Goal: Connect with others: Participate in discussion

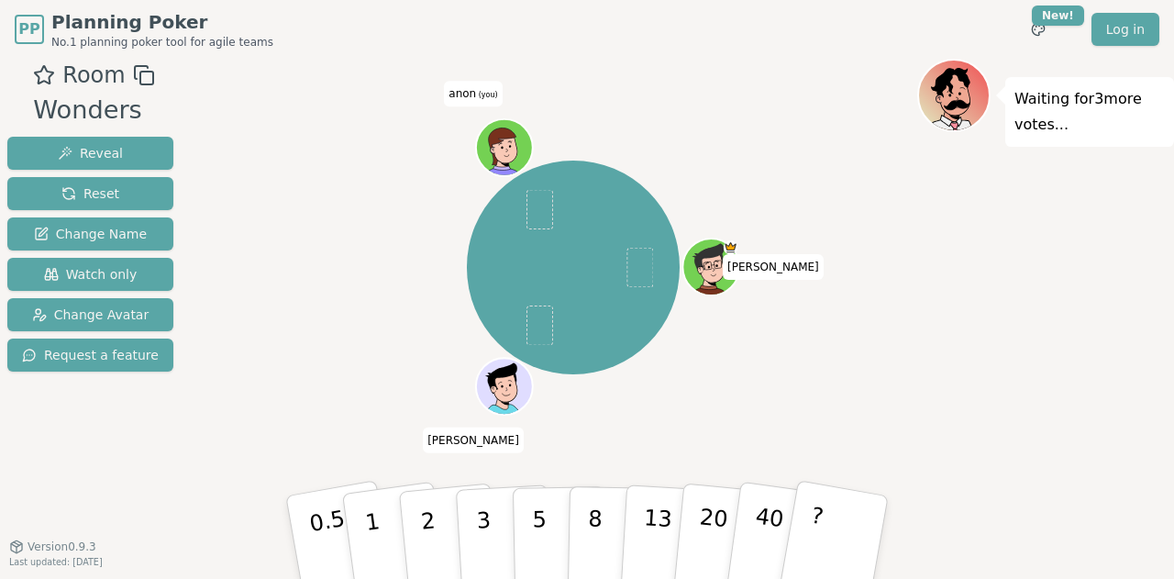
click at [475, 95] on span "anon (you)" at bounding box center [473, 95] width 58 height 26
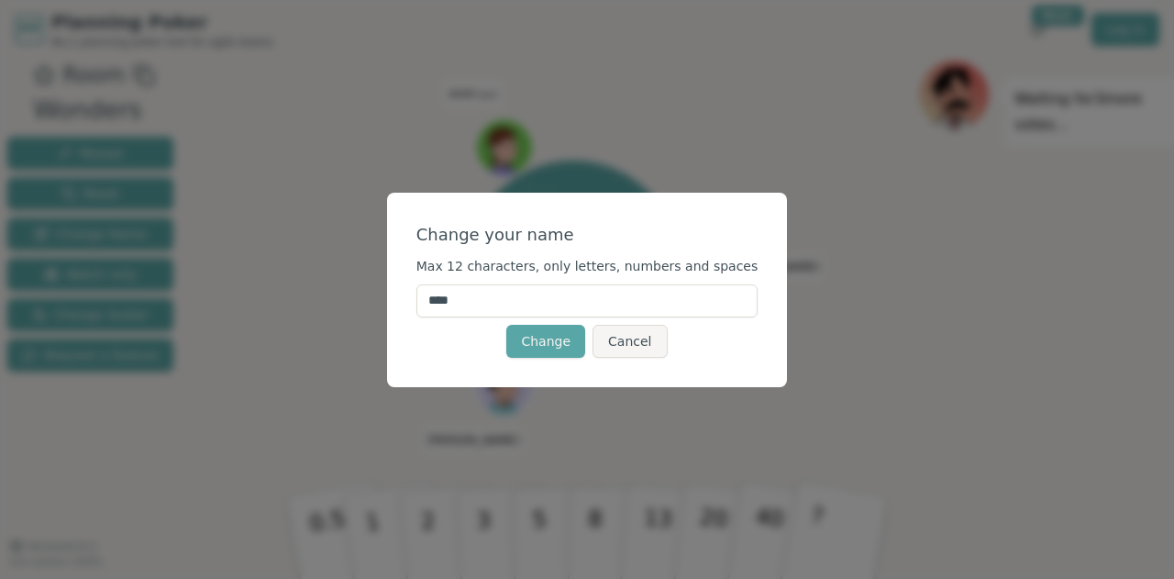
drag, startPoint x: 500, startPoint y: 301, endPoint x: 339, endPoint y: 284, distance: 161.5
click at [339, 284] on div "Change your name Max 12 characters, only letters, numbers and spaces **** Chang…" at bounding box center [587, 289] width 1174 height 579
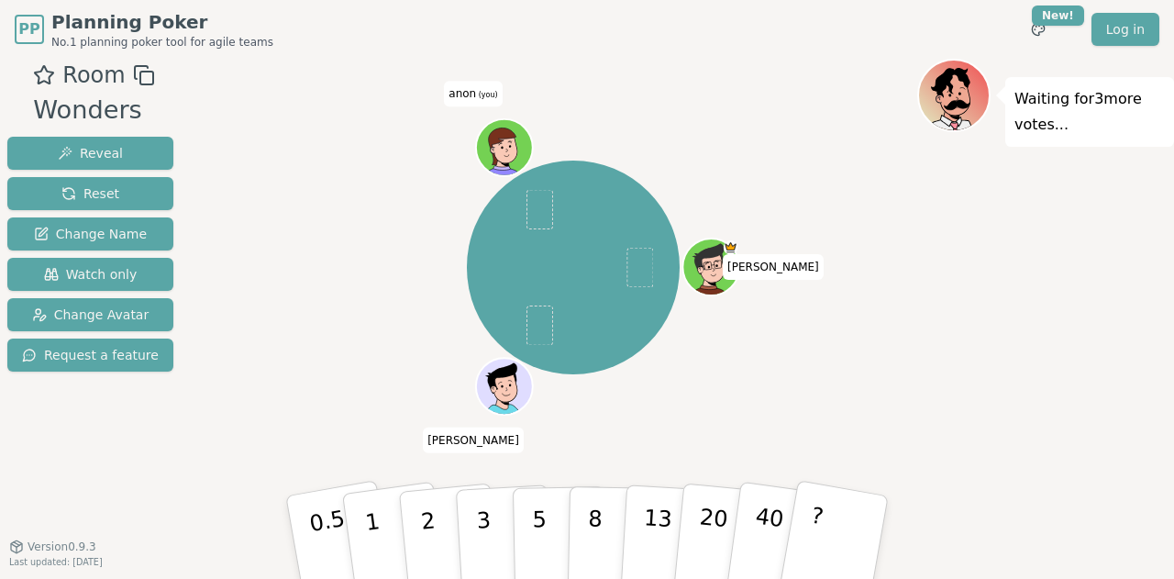
click at [478, 88] on span "anon (you)" at bounding box center [473, 95] width 58 height 26
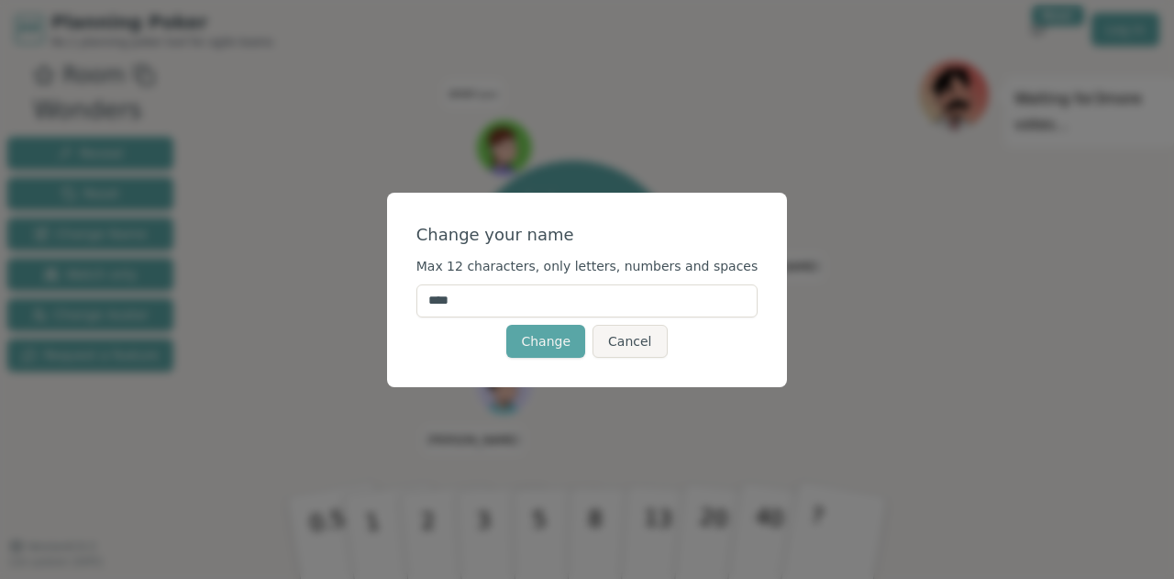
click at [461, 301] on input "****" at bounding box center [588, 300] width 342 height 33
type input "*******"
click button "Change" at bounding box center [545, 341] width 79 height 33
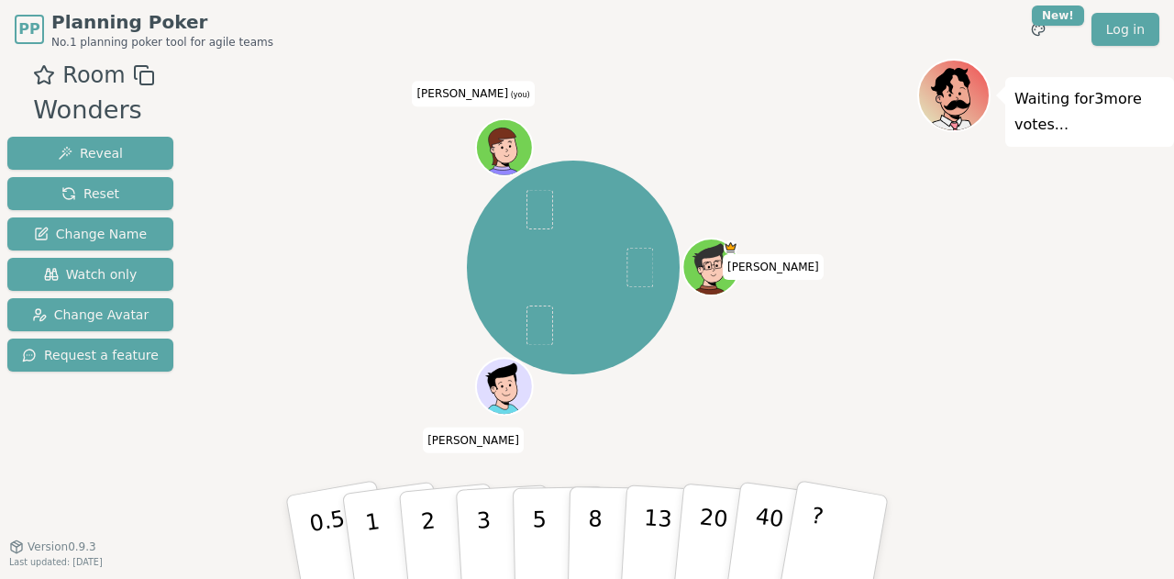
click at [513, 158] on icon at bounding box center [508, 156] width 28 height 8
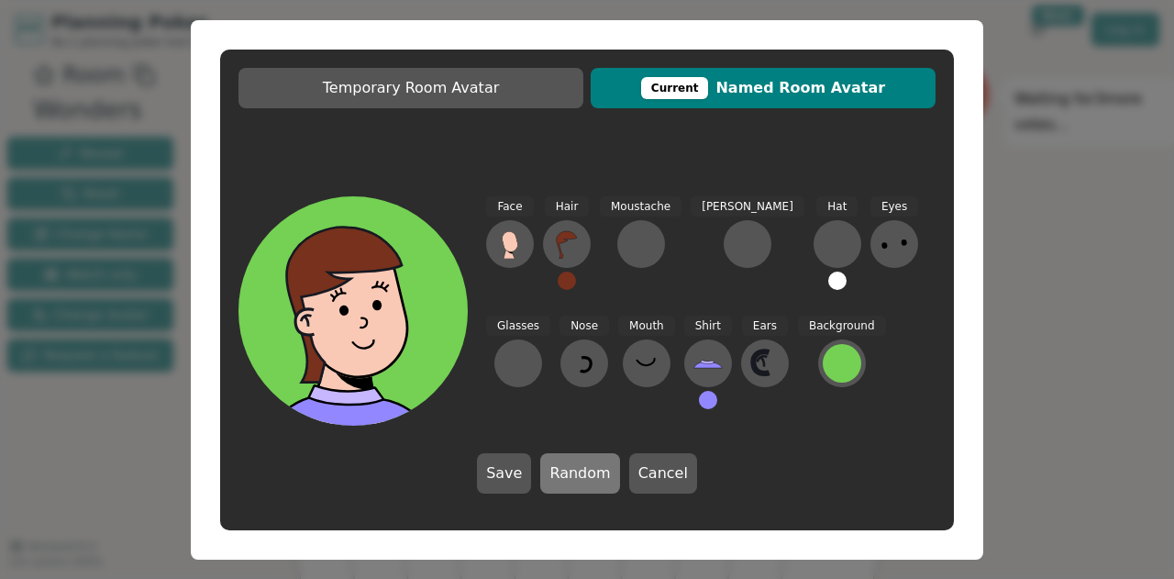
click at [579, 484] on button "Random" at bounding box center [579, 473] width 79 height 40
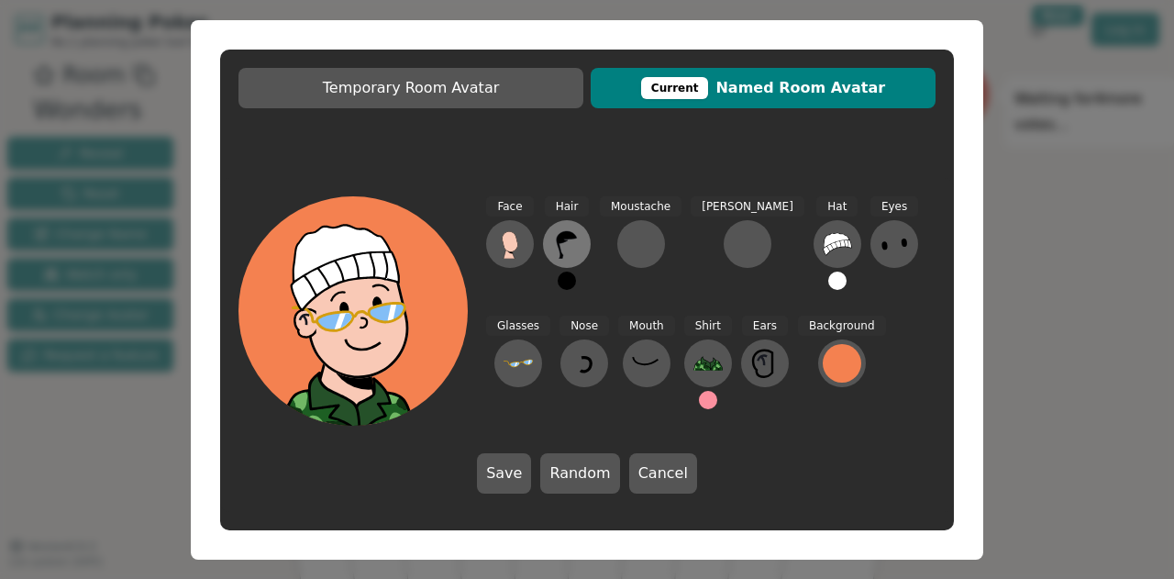
click at [558, 253] on icon at bounding box center [566, 243] width 29 height 29
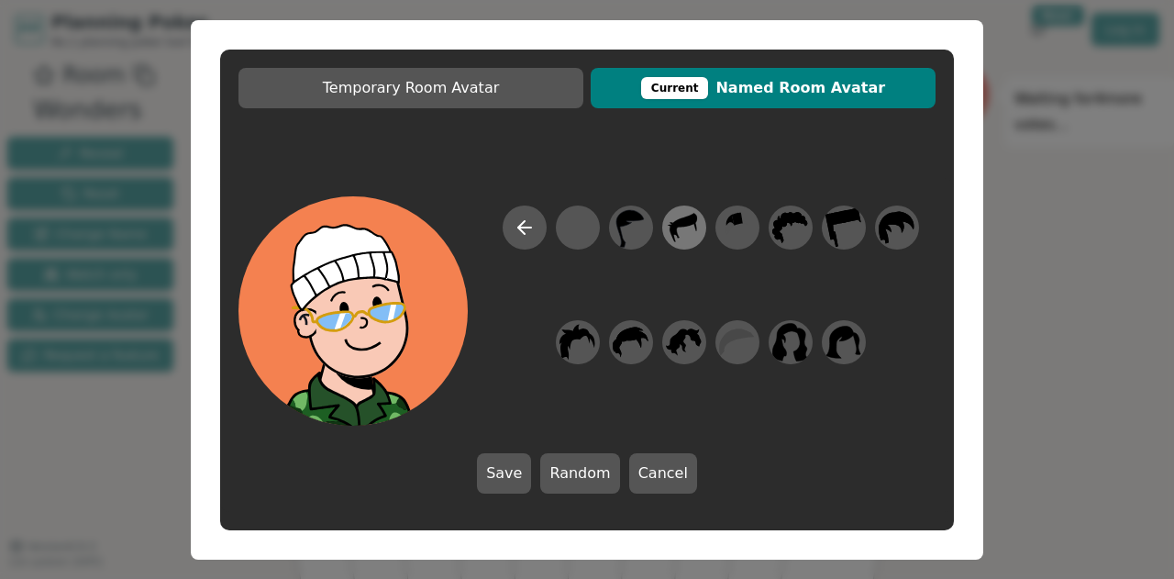
click at [687, 229] on icon at bounding box center [684, 226] width 36 height 41
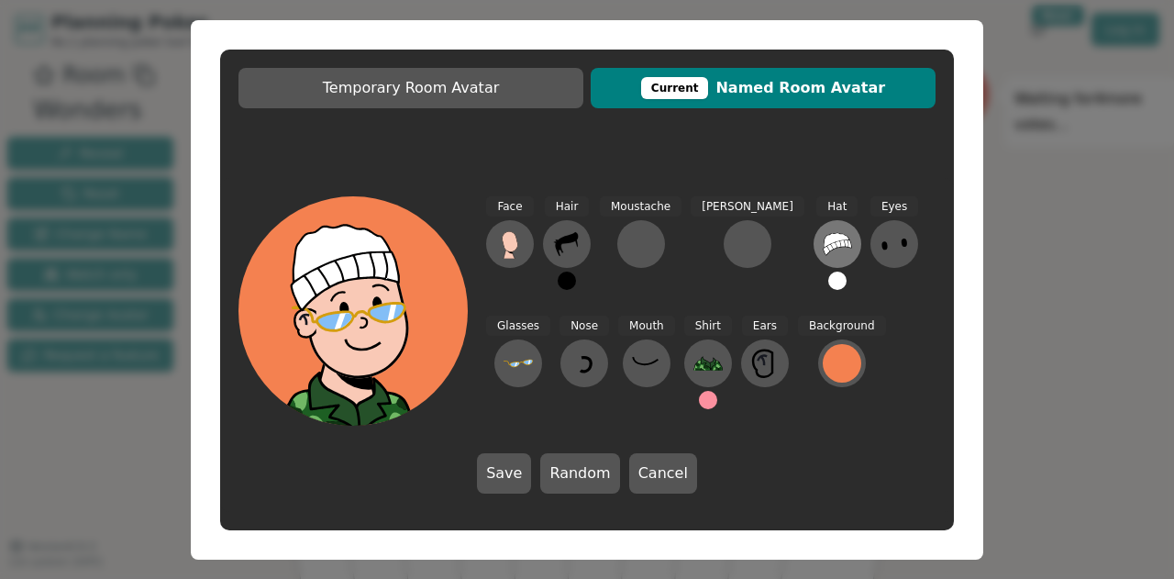
click at [824, 239] on icon at bounding box center [838, 244] width 28 height 22
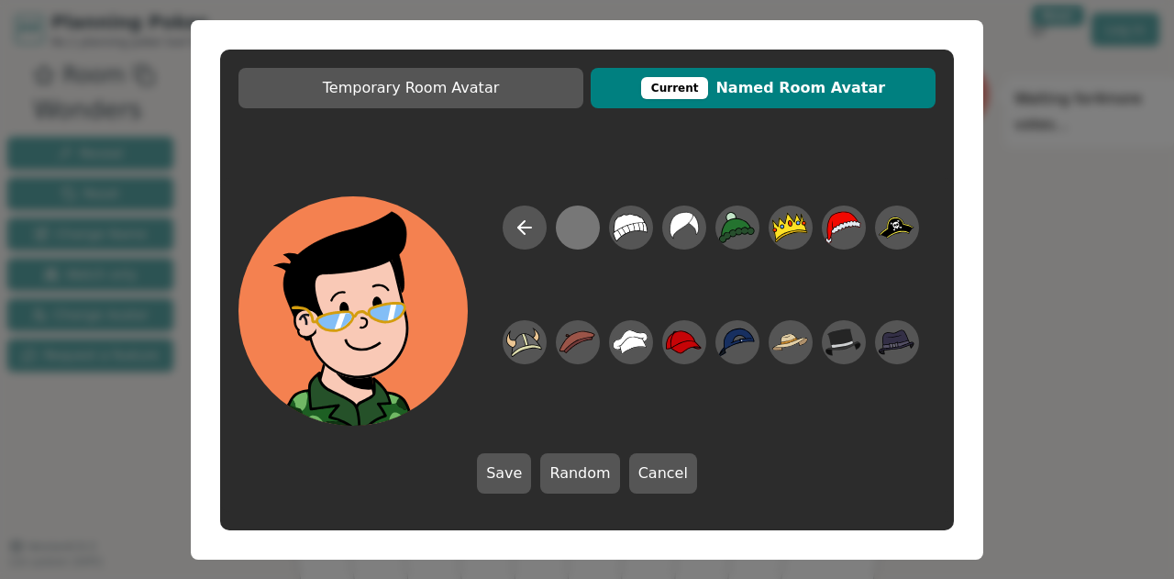
click at [574, 227] on div at bounding box center [578, 226] width 36 height 41
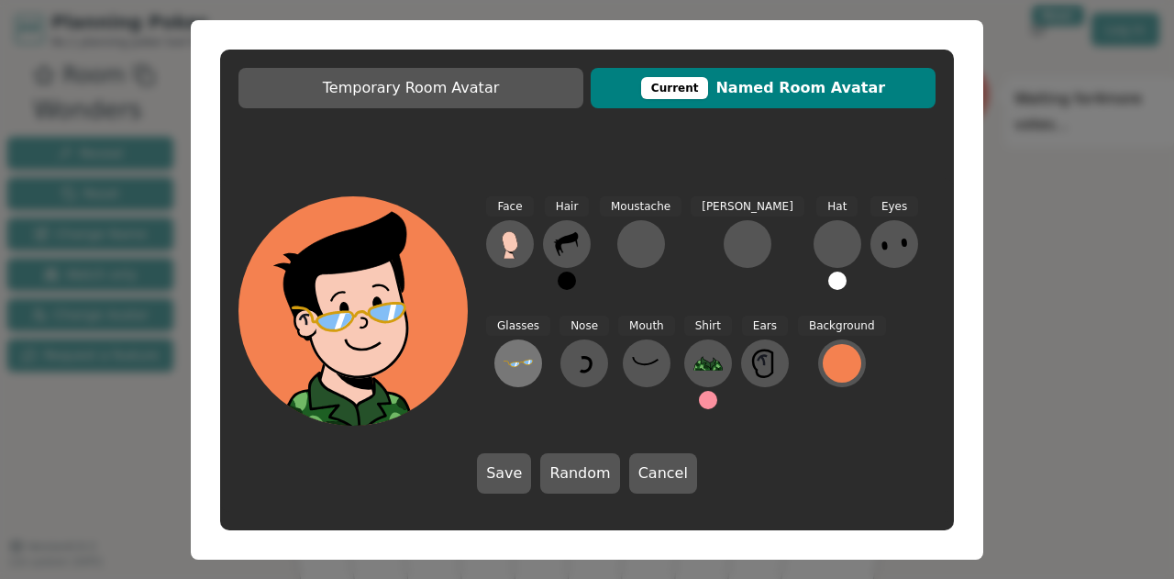
click at [533, 349] on icon at bounding box center [518, 363] width 29 height 29
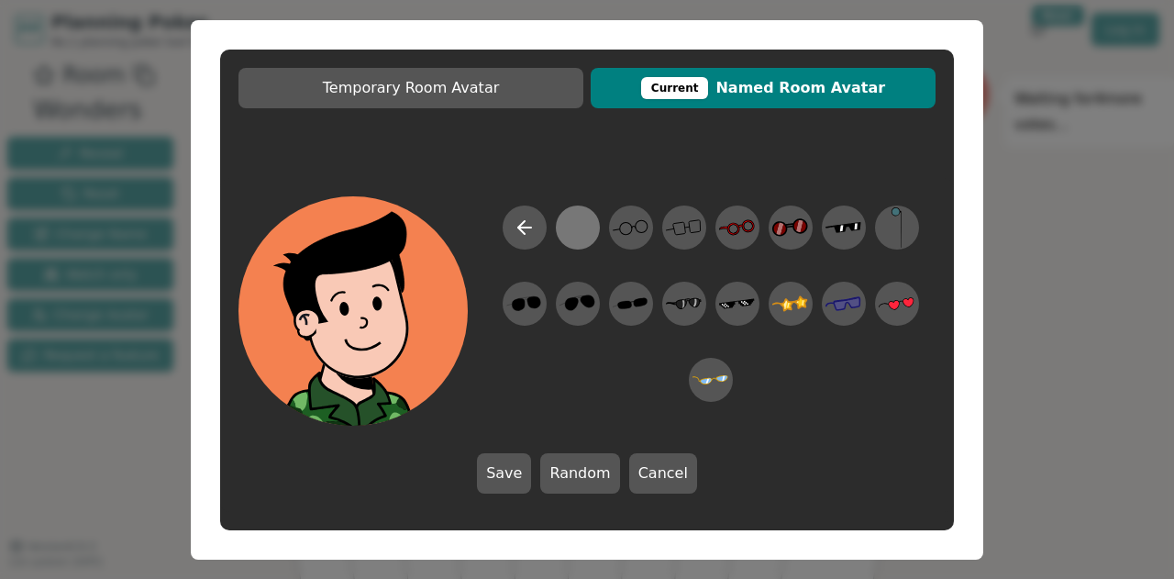
click at [587, 241] on div at bounding box center [578, 226] width 36 height 41
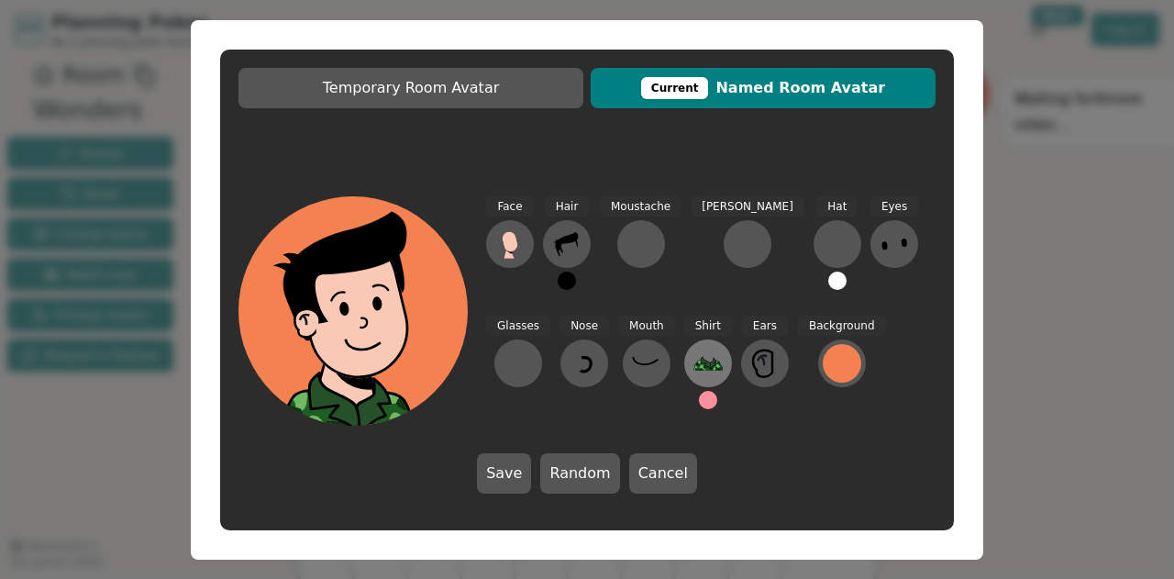
click at [694, 361] on icon at bounding box center [708, 363] width 29 height 29
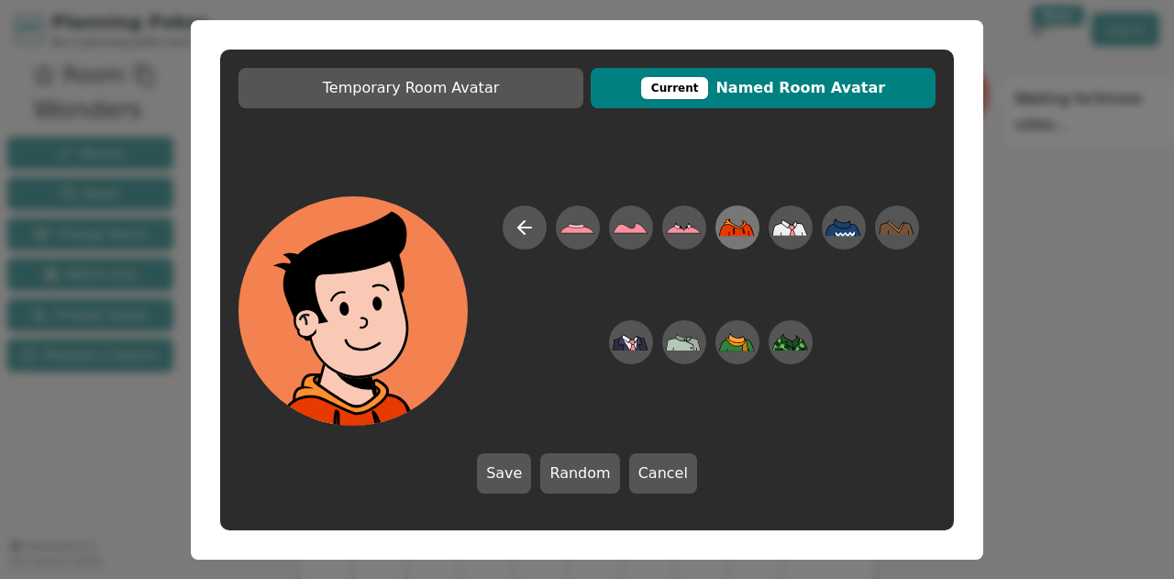
click at [740, 239] on icon at bounding box center [737, 226] width 36 height 41
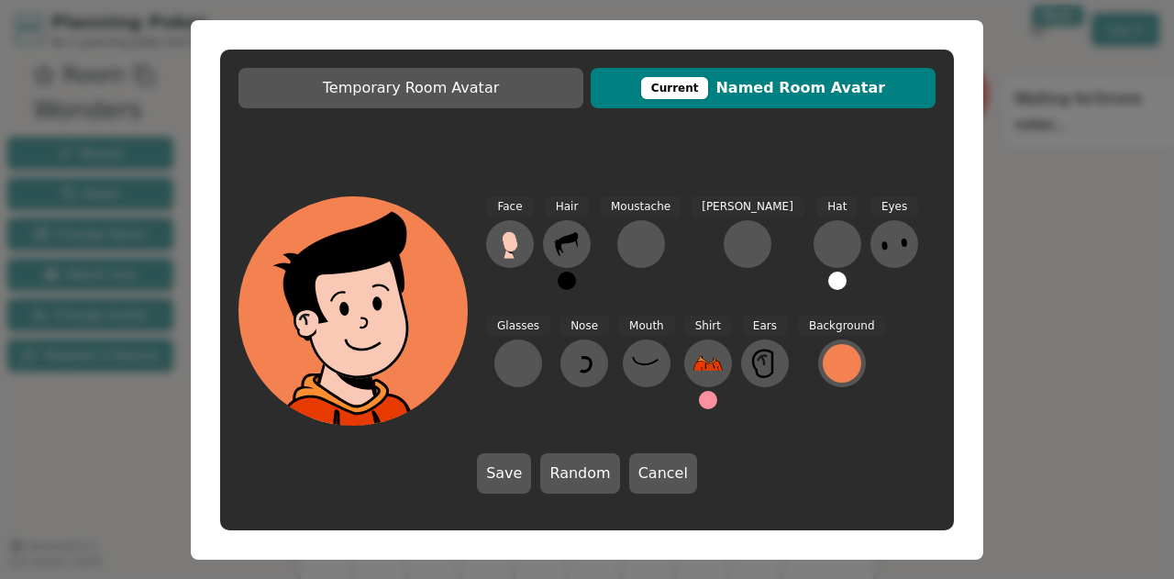
click at [699, 403] on button at bounding box center [708, 400] width 18 height 18
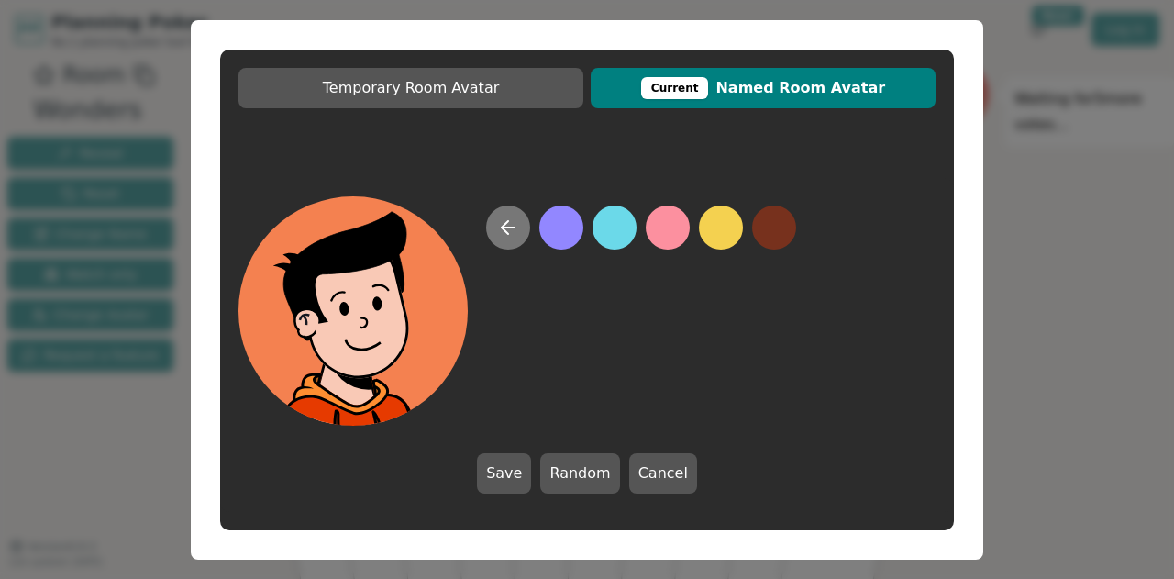
click at [522, 234] on button at bounding box center [508, 228] width 44 height 44
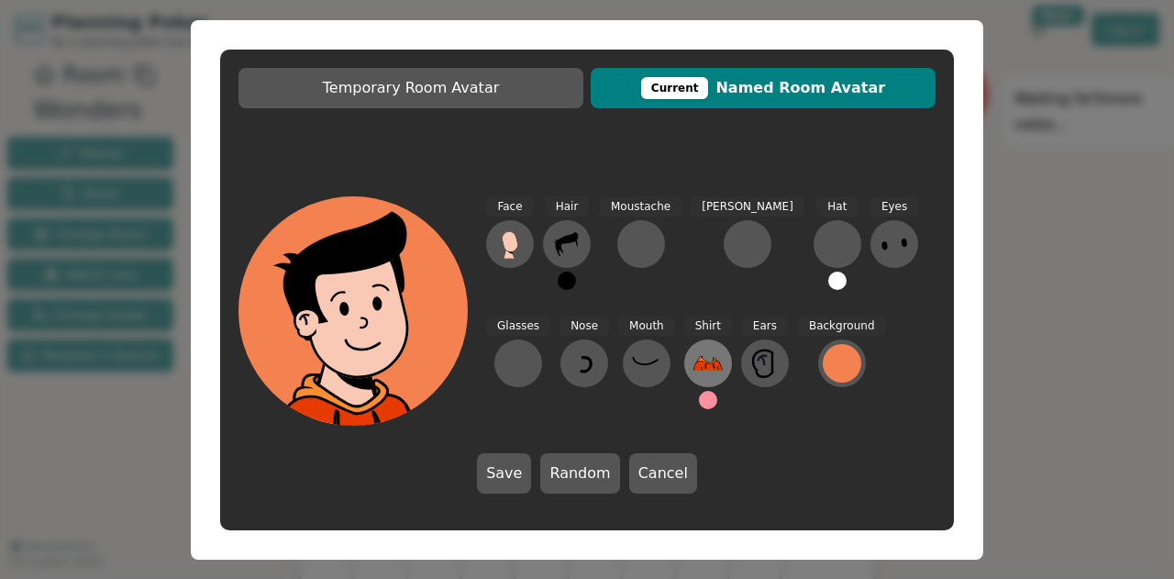
click at [694, 361] on icon at bounding box center [708, 363] width 29 height 29
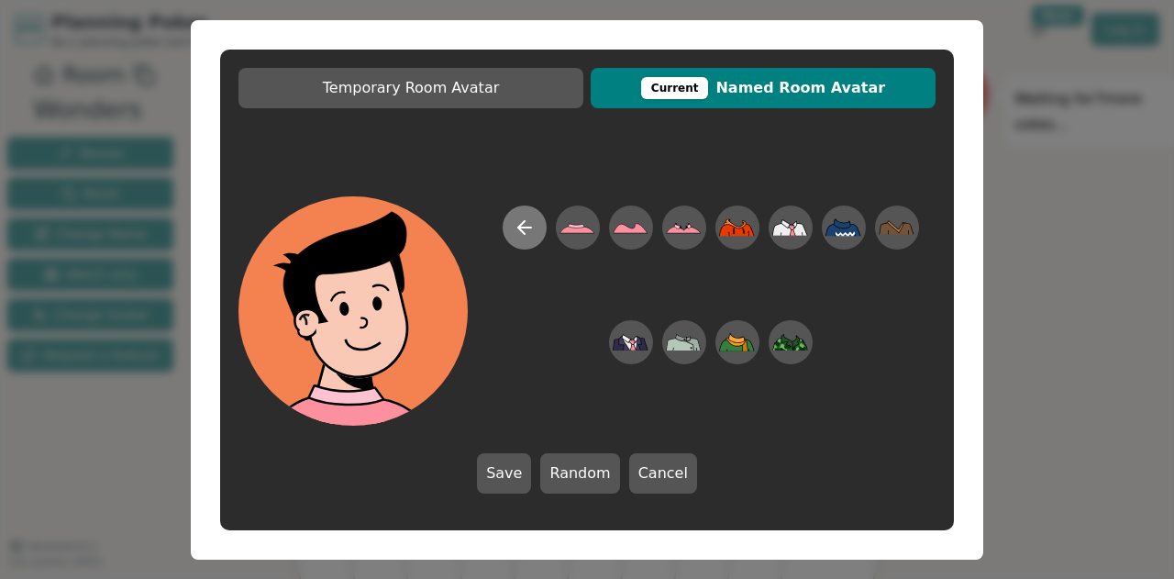
click at [529, 224] on icon at bounding box center [525, 228] width 22 height 22
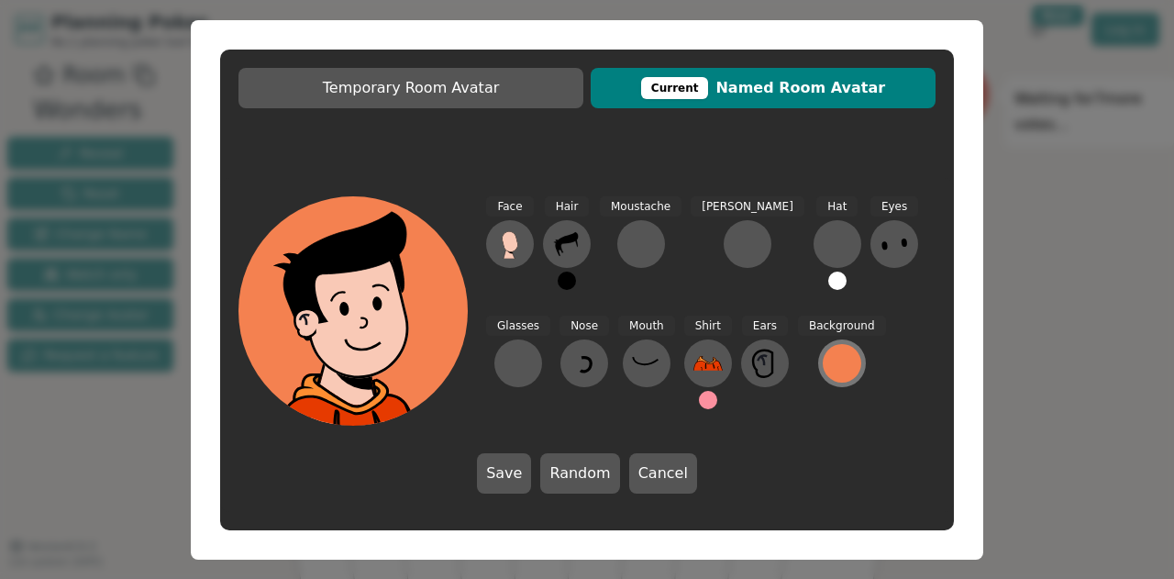
click at [823, 379] on div at bounding box center [842, 363] width 39 height 39
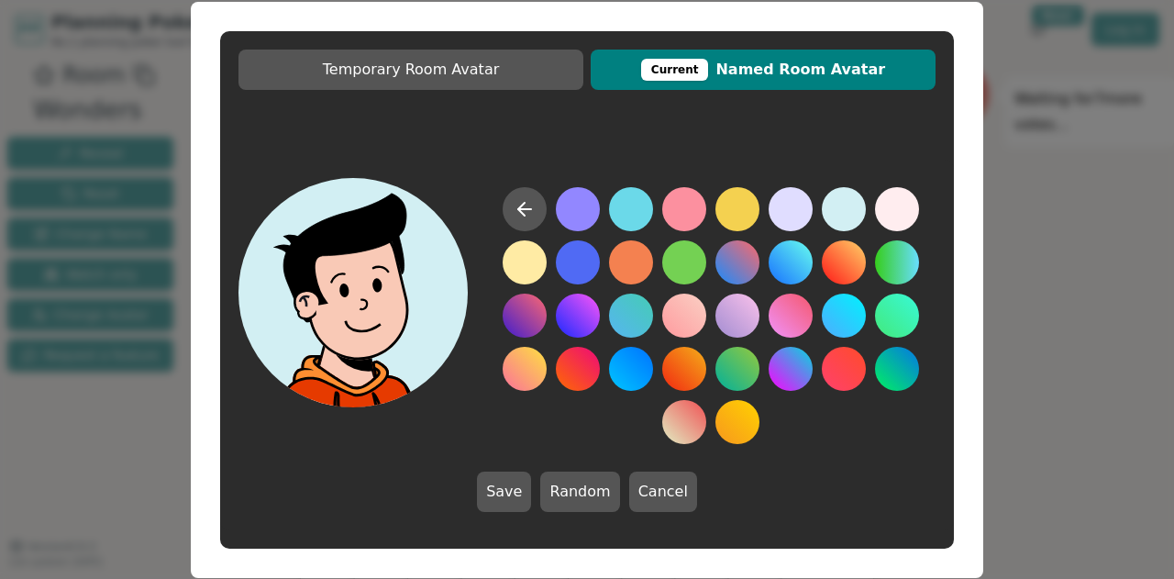
click at [852, 218] on button at bounding box center [844, 209] width 44 height 44
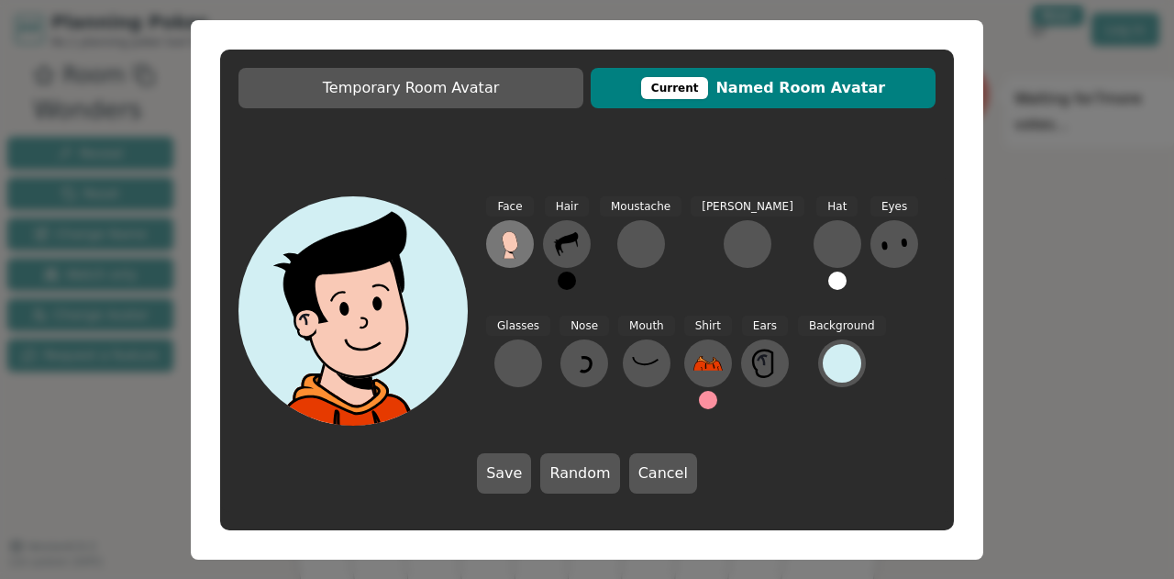
click at [502, 239] on icon at bounding box center [510, 241] width 17 height 21
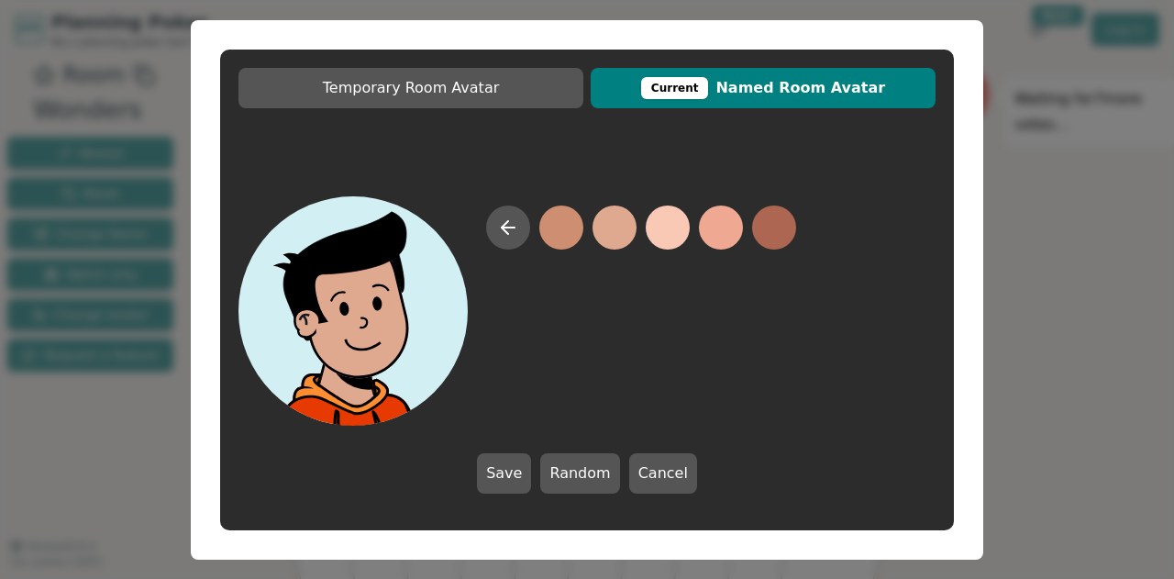
click at [626, 241] on button at bounding box center [615, 228] width 44 height 44
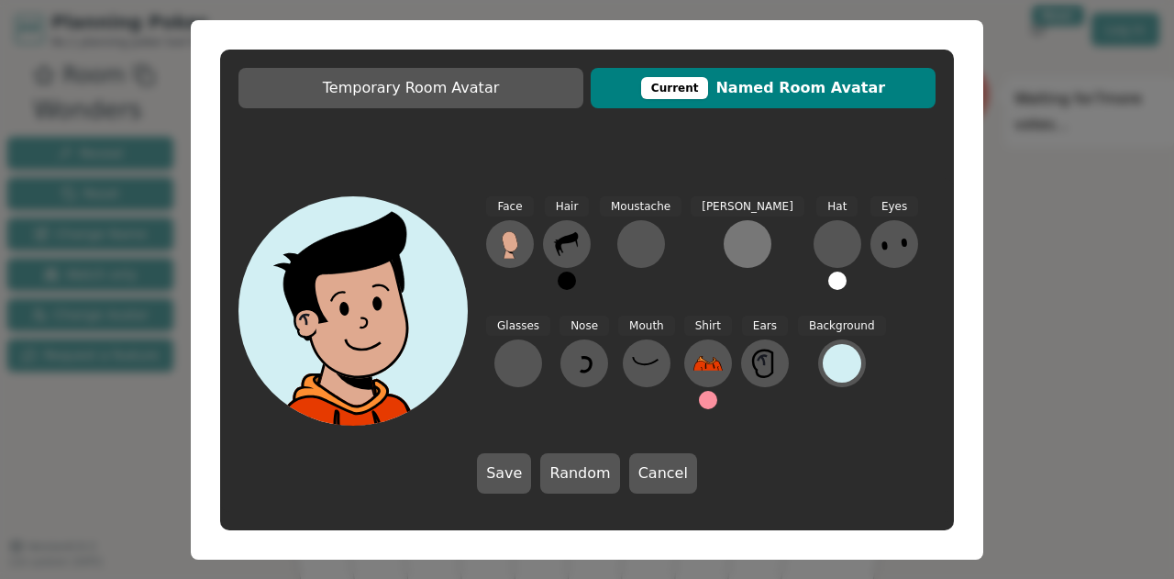
click at [724, 228] on button at bounding box center [748, 244] width 48 height 48
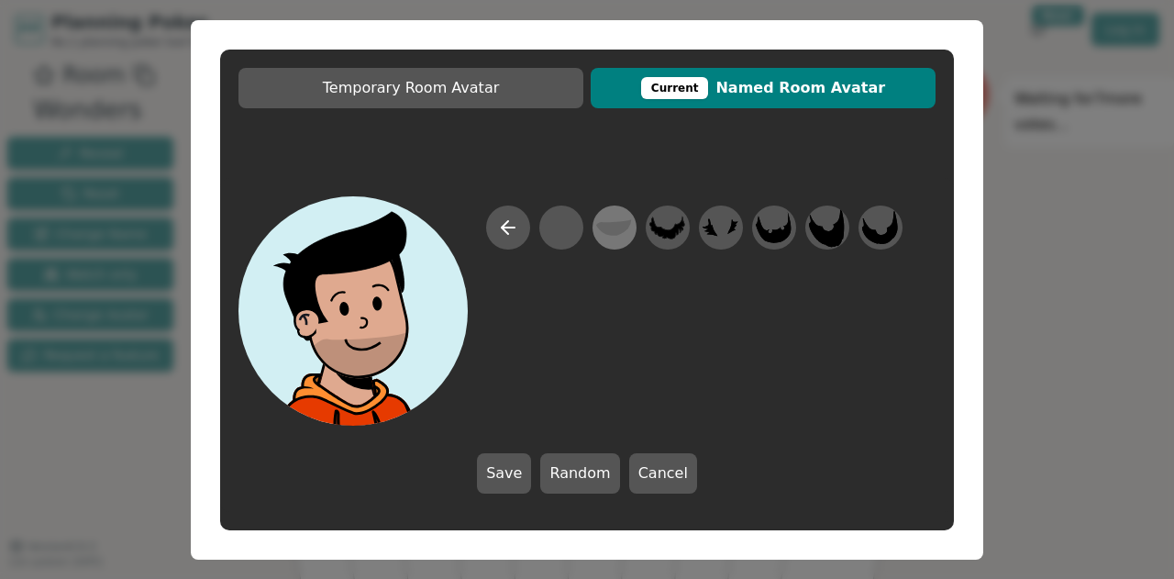
click at [621, 229] on icon at bounding box center [614, 227] width 36 height 17
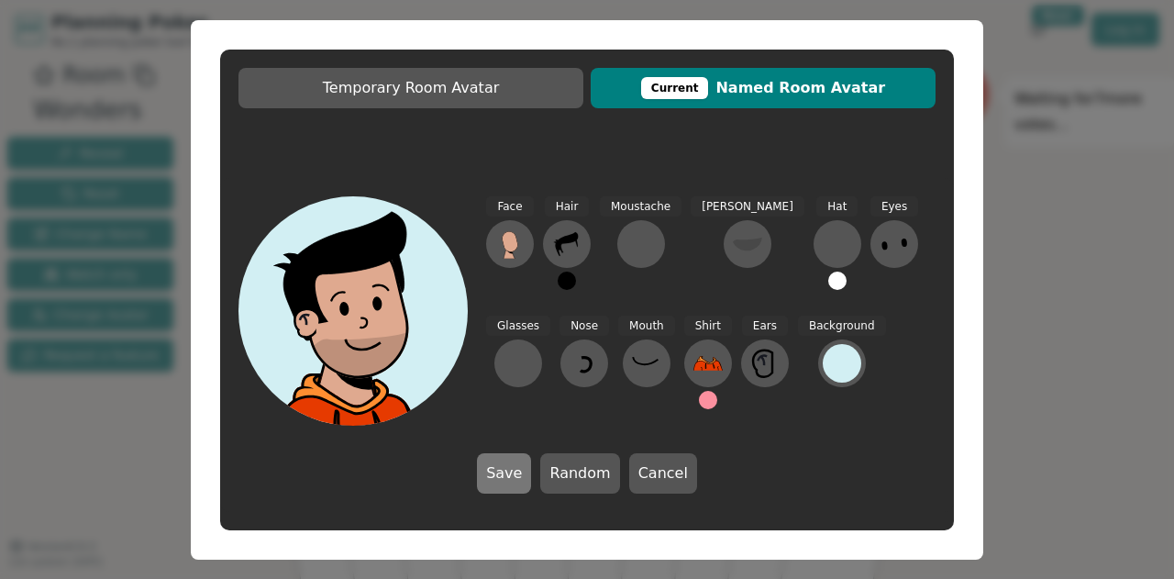
click at [499, 483] on button "Save" at bounding box center [504, 473] width 54 height 40
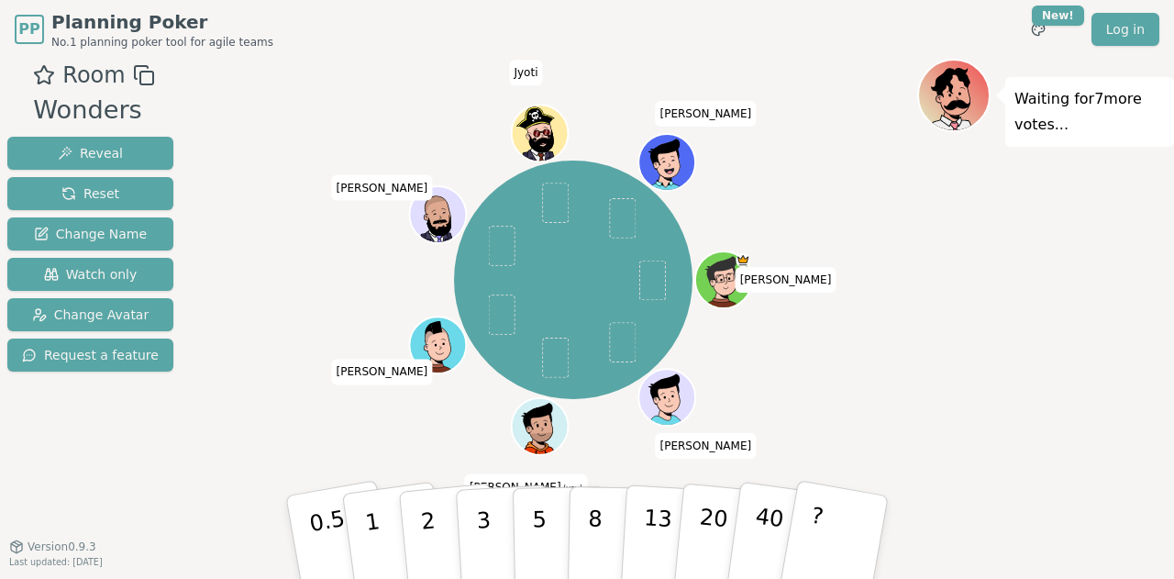
click at [551, 429] on div at bounding box center [541, 444] width 55 height 50
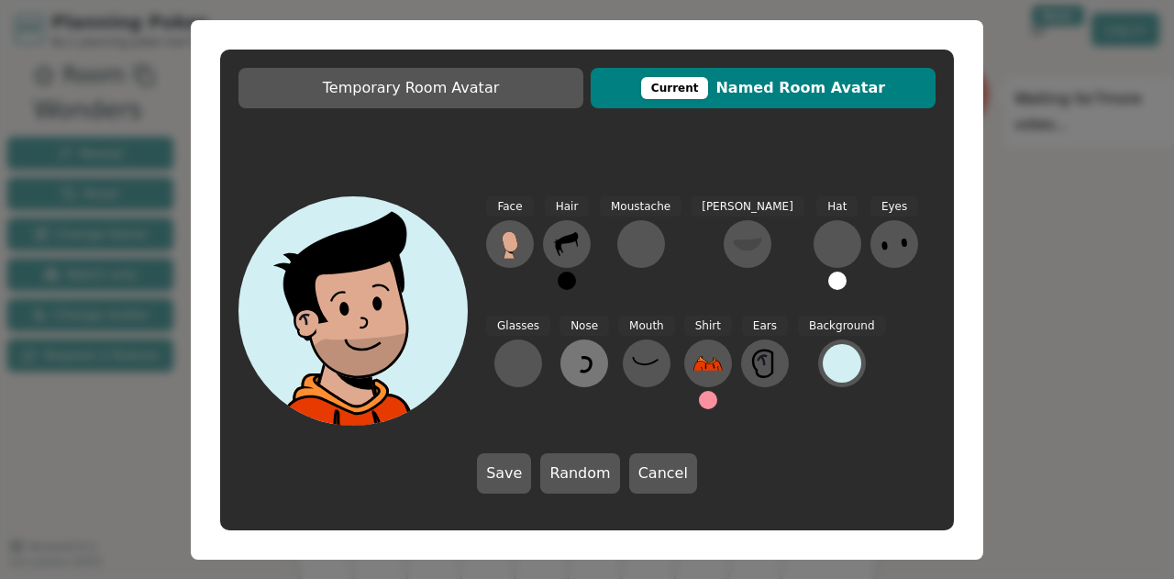
click at [570, 351] on icon at bounding box center [584, 363] width 29 height 29
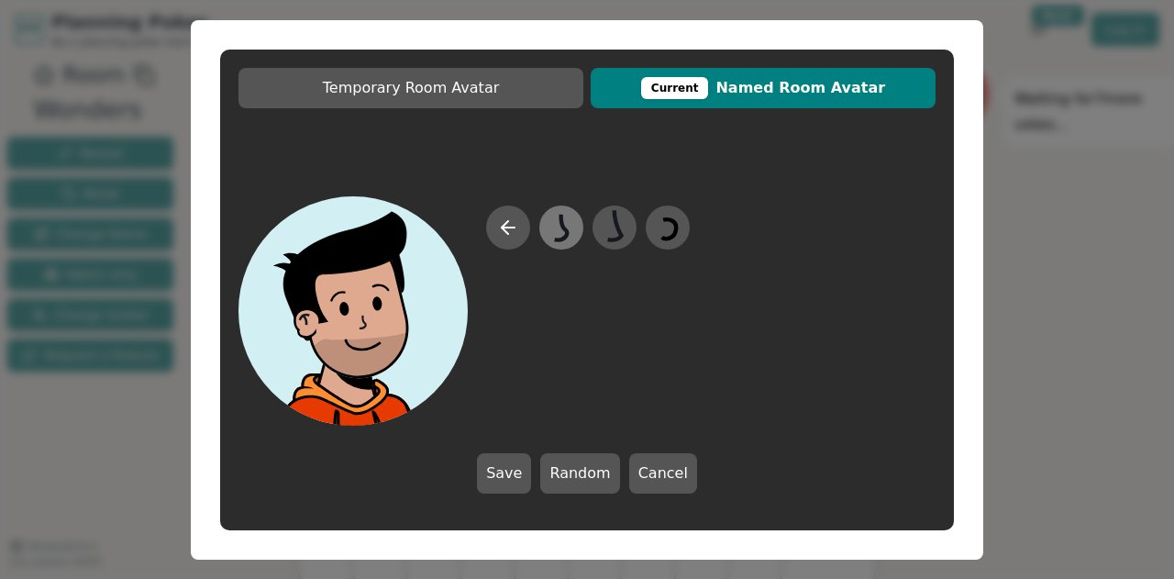
click at [555, 226] on icon at bounding box center [561, 226] width 36 height 41
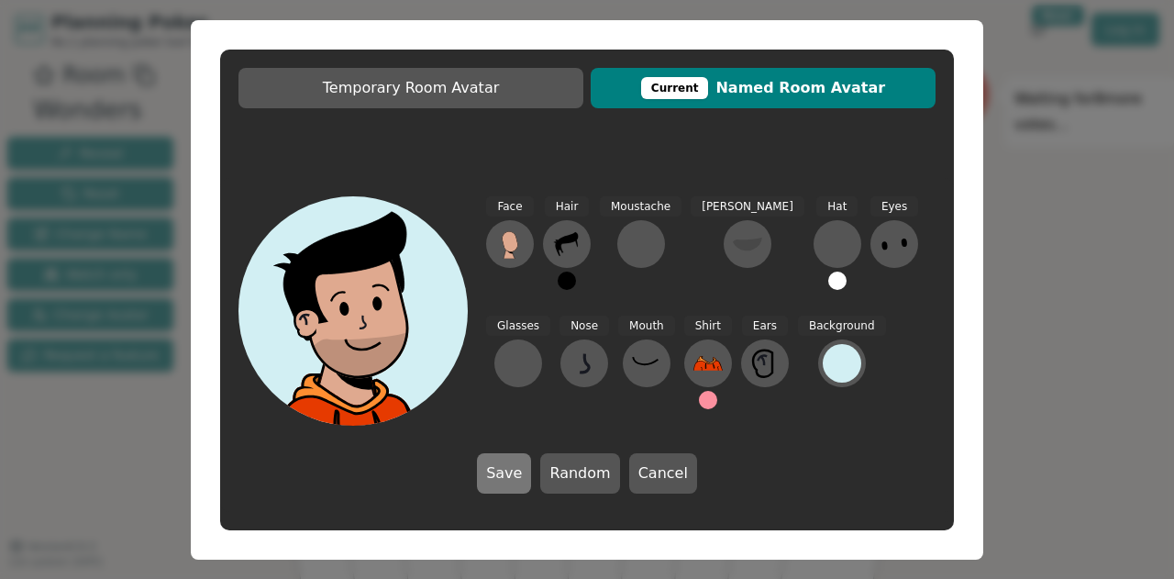
click at [517, 473] on button "Save" at bounding box center [504, 473] width 54 height 40
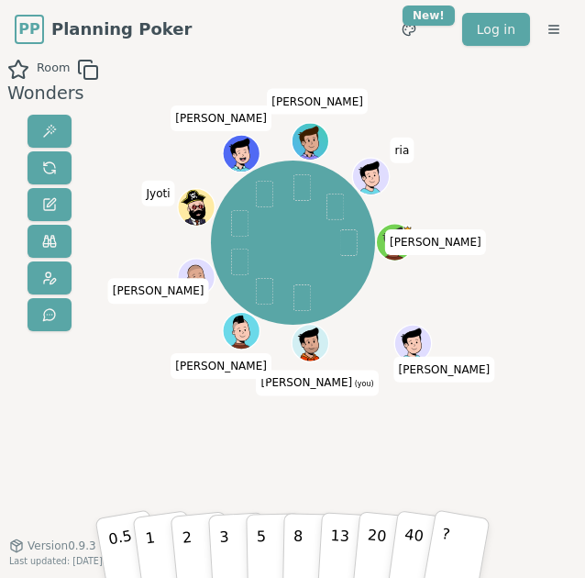
click at [318, 347] on icon at bounding box center [312, 350] width 36 height 6
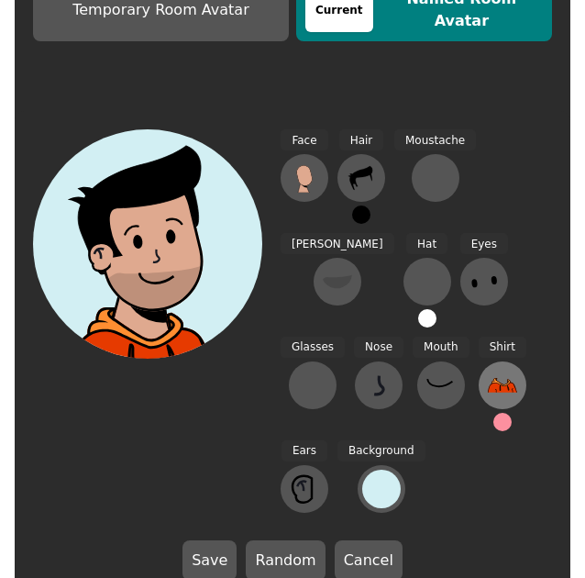
click at [488, 400] on icon at bounding box center [502, 385] width 29 height 29
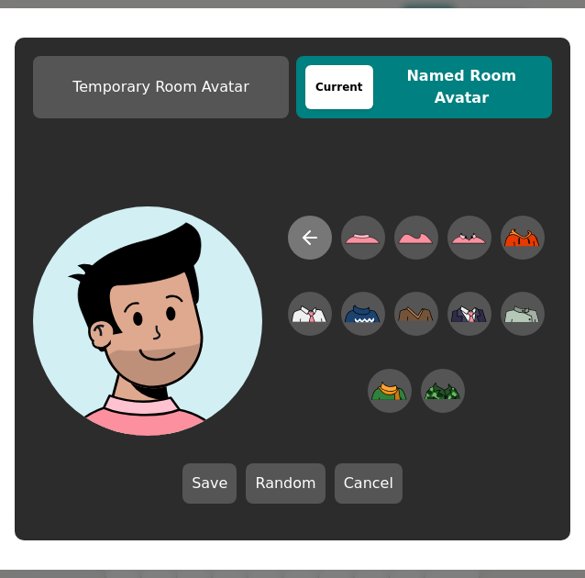
click at [315, 229] on icon at bounding box center [310, 238] width 22 height 22
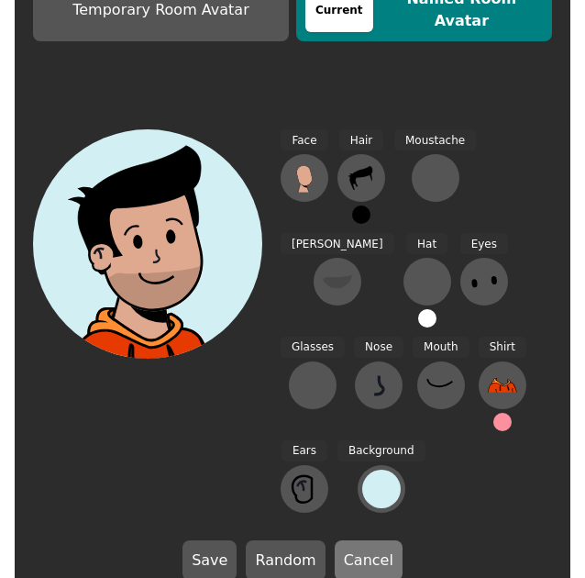
click at [349, 540] on button "Cancel" at bounding box center [369, 560] width 68 height 40
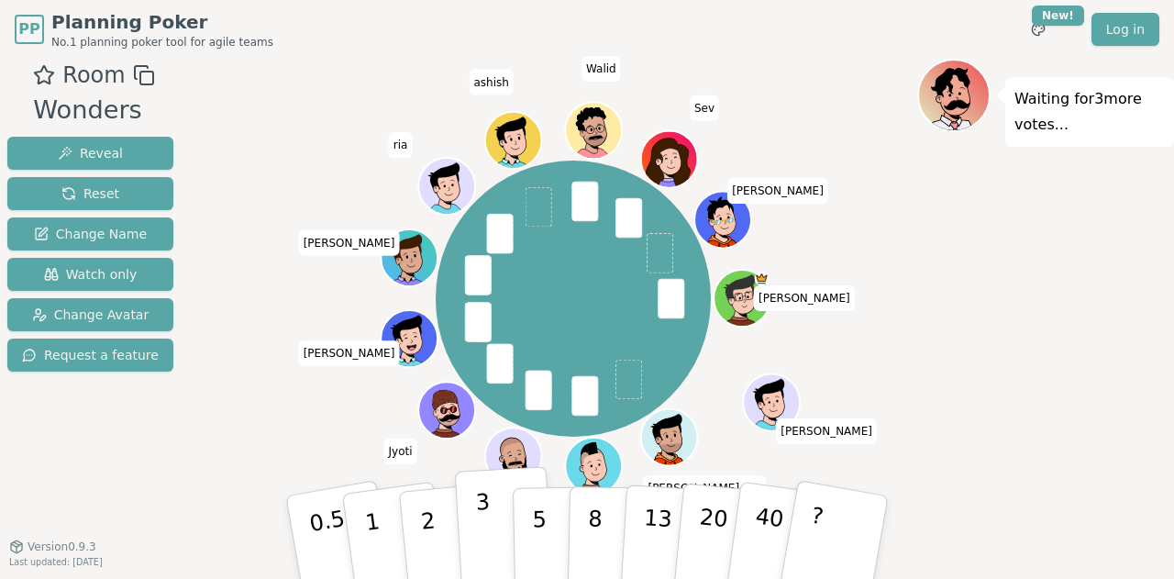
click at [496, 506] on button "3" at bounding box center [505, 537] width 100 height 143
click at [534, 543] on p "5" at bounding box center [540, 537] width 16 height 99
click at [495, 542] on button "3" at bounding box center [505, 537] width 100 height 143
click at [299, 405] on div "[PERSON_NAME] [PERSON_NAME] (you) [PERSON_NAME] [PERSON_NAME] [PERSON_NAME] [PE…" at bounding box center [573, 299] width 688 height 414
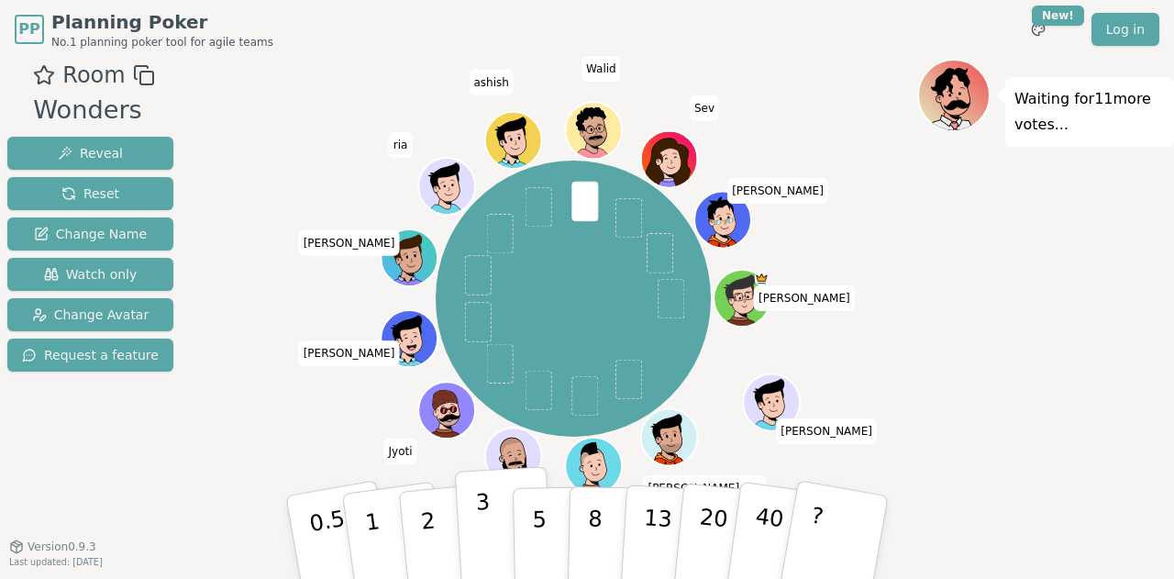
click at [499, 546] on button "3" at bounding box center [505, 537] width 100 height 143
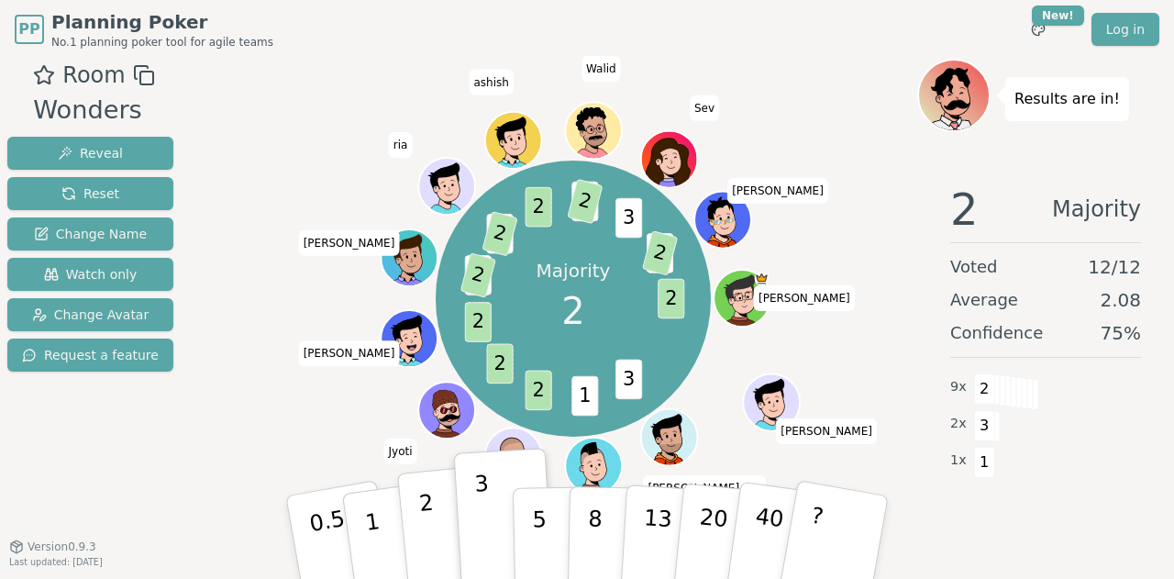
click at [425, 545] on p "2" at bounding box center [430, 540] width 24 height 100
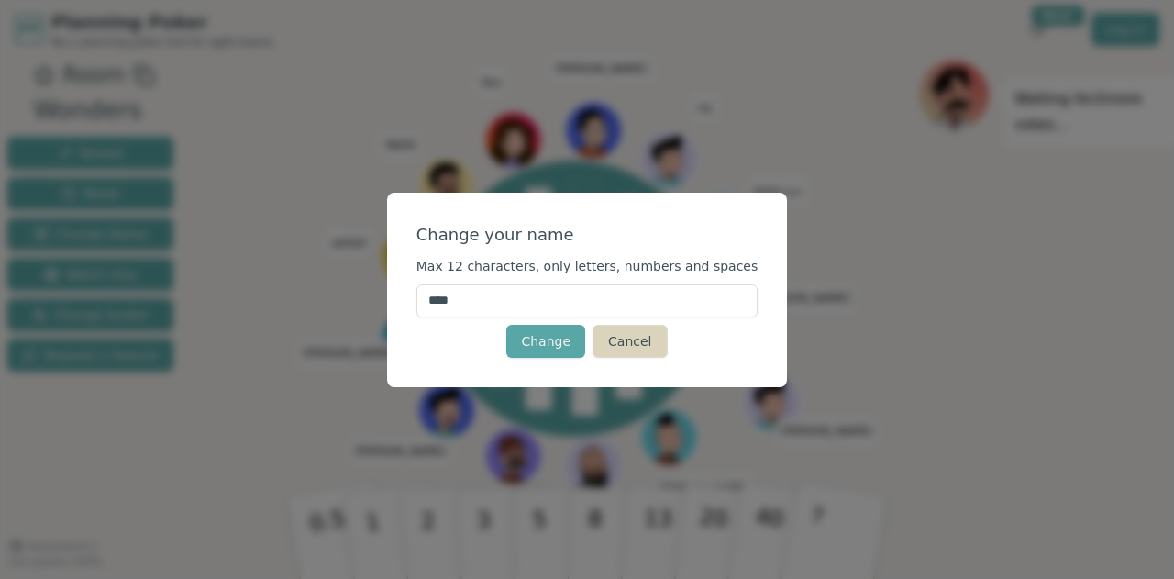
click at [628, 341] on button "Cancel" at bounding box center [630, 341] width 74 height 33
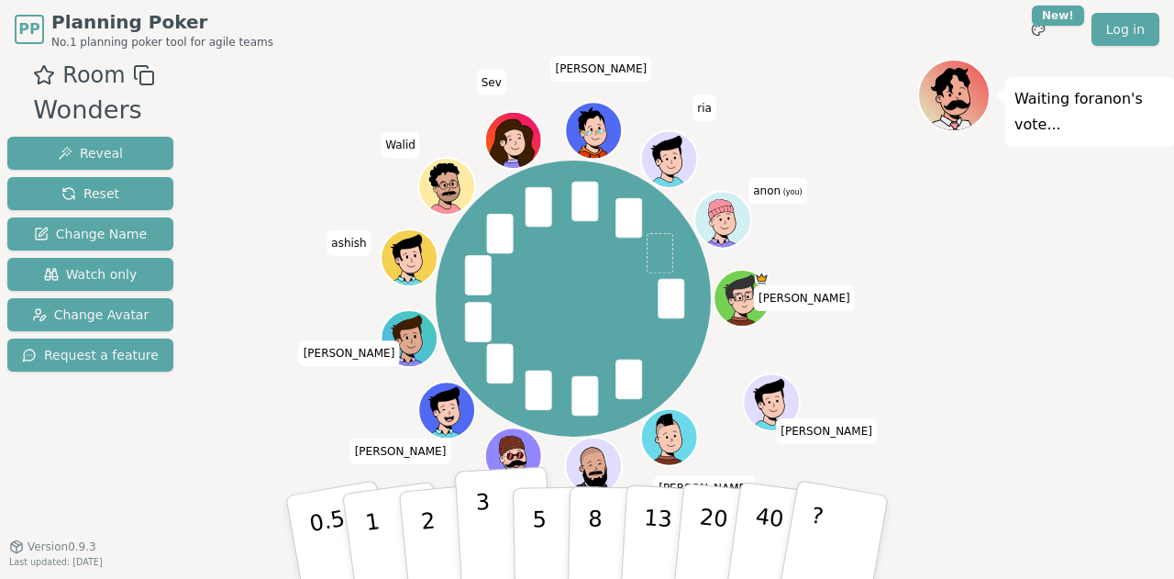
click at [509, 511] on button "3" at bounding box center [505, 537] width 100 height 143
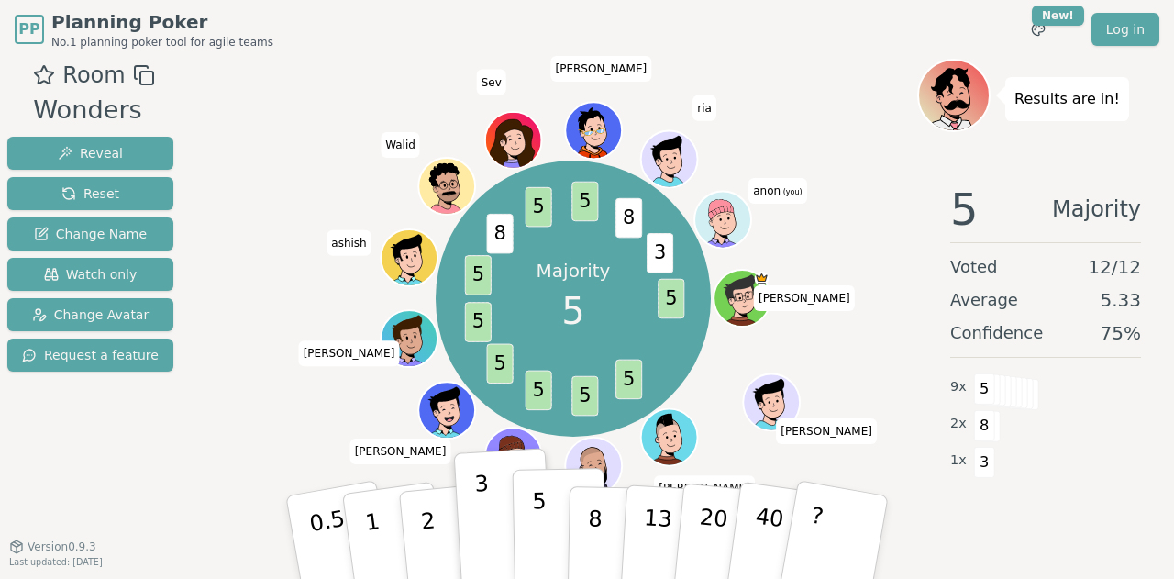
click at [543, 557] on p "5" at bounding box center [540, 537] width 16 height 99
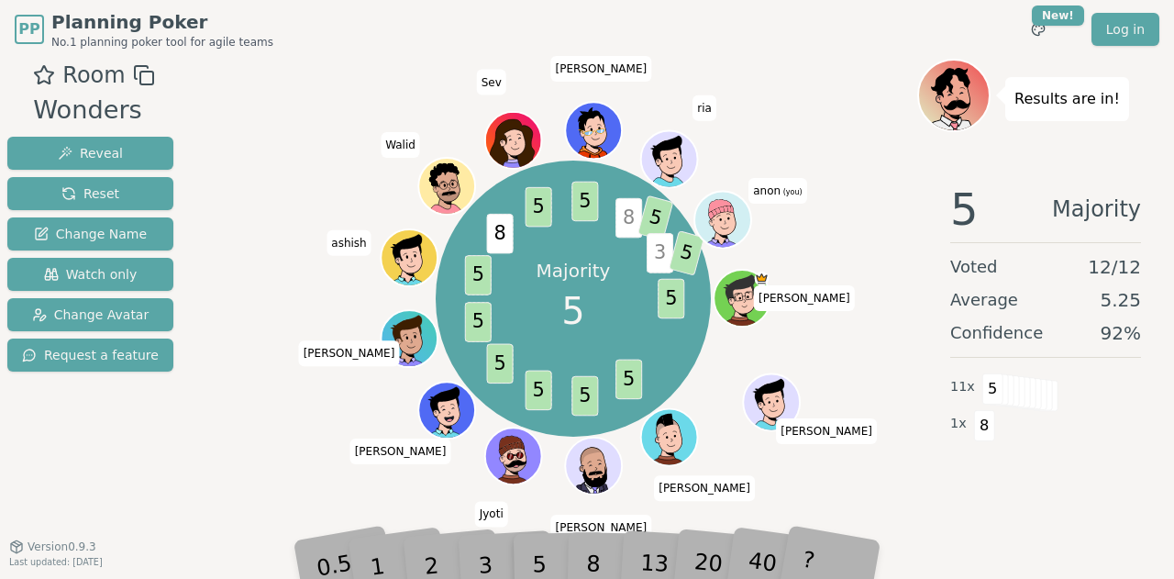
click at [784, 190] on span "(you)" at bounding box center [792, 192] width 22 height 8
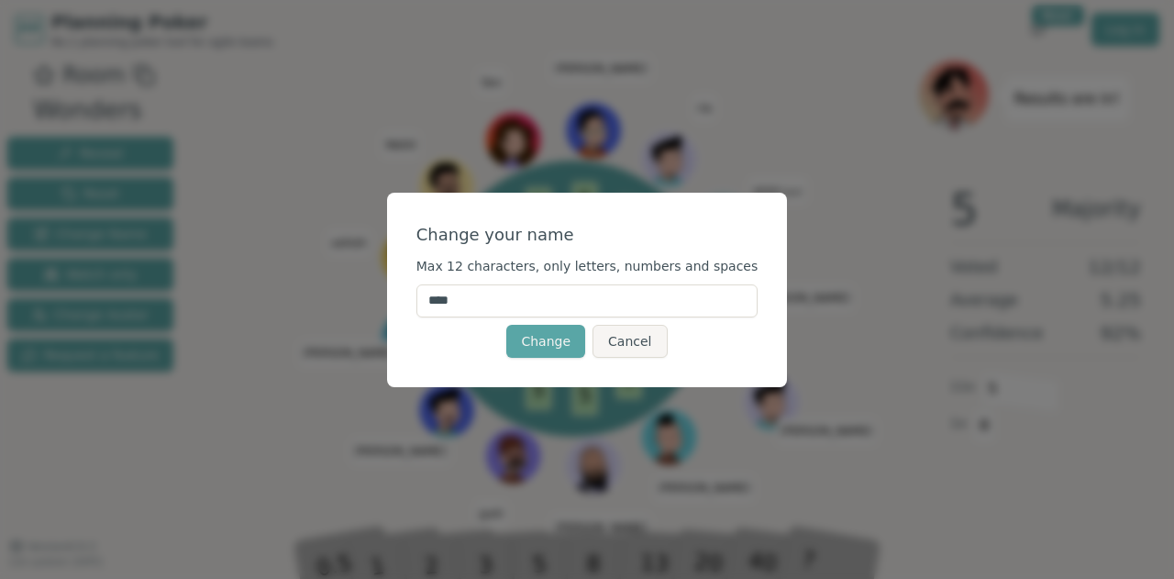
click at [603, 309] on input "****" at bounding box center [588, 300] width 342 height 33
type input "*"
type input "*******"
click at [571, 351] on button "Change" at bounding box center [545, 341] width 79 height 33
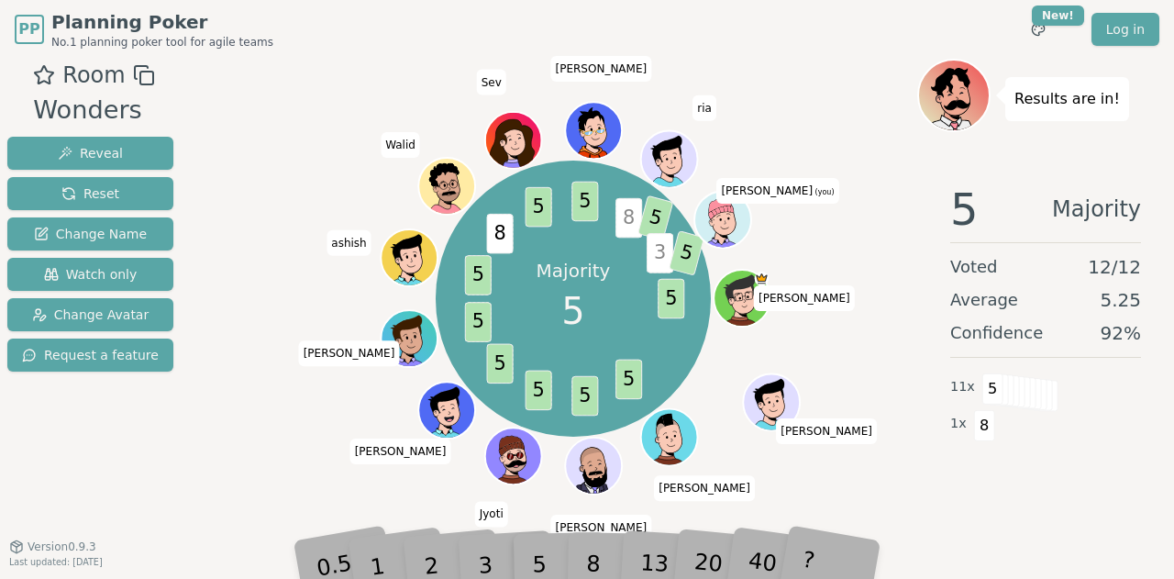
click at [729, 207] on icon at bounding box center [721, 210] width 26 height 20
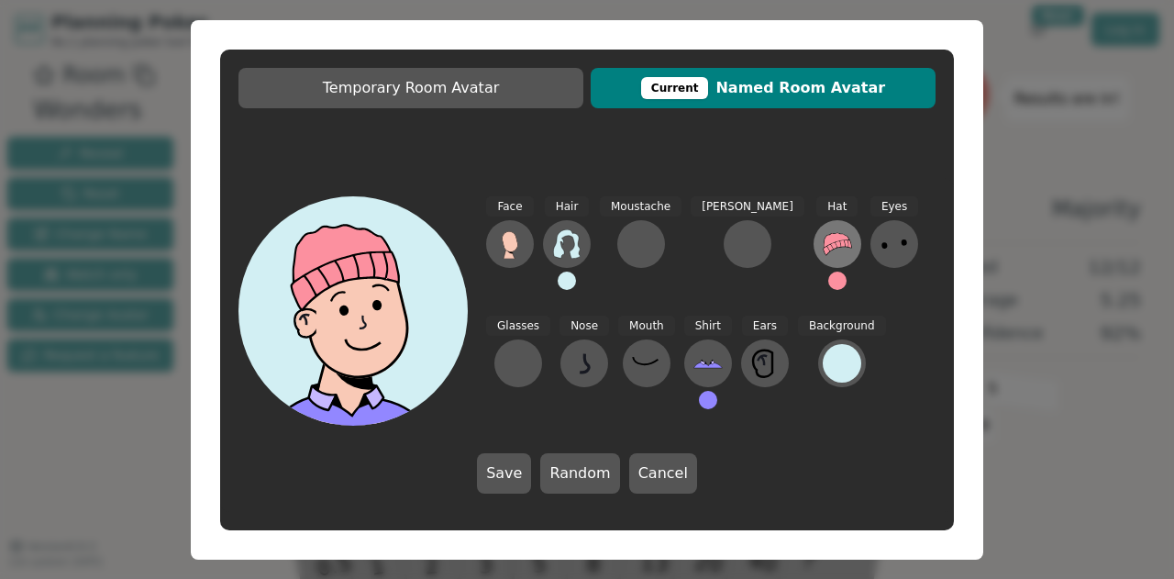
click at [814, 254] on button at bounding box center [838, 244] width 48 height 48
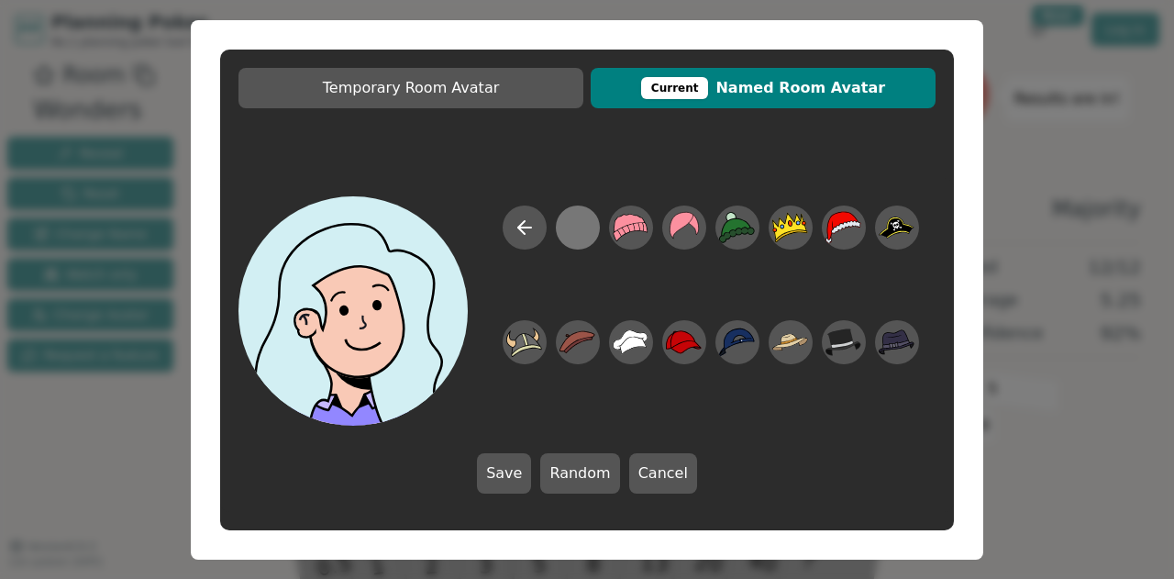
click at [577, 230] on div at bounding box center [578, 226] width 36 height 41
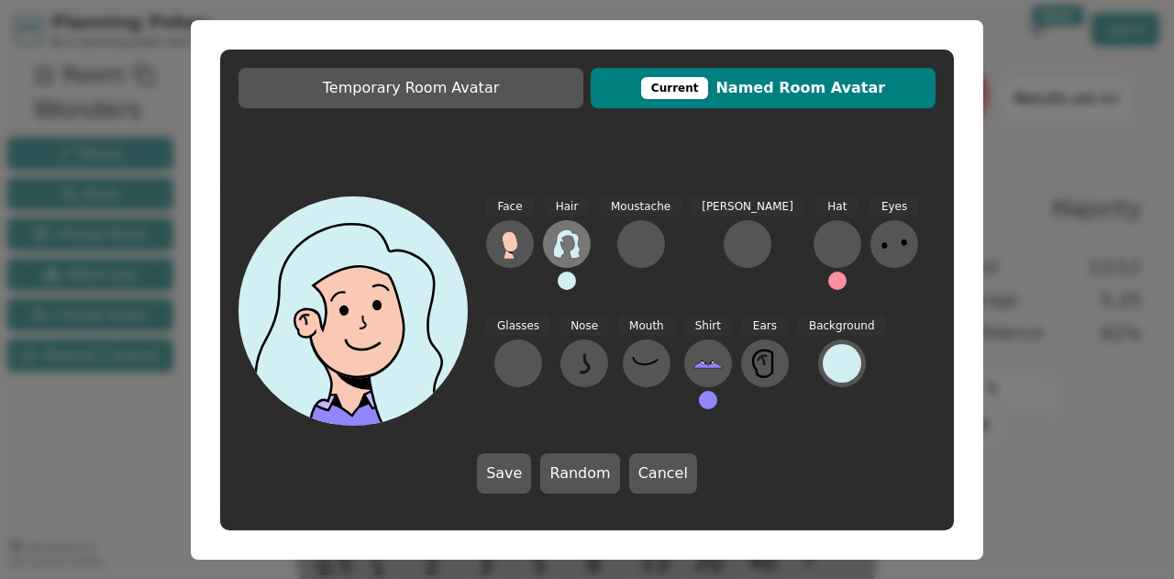
click at [571, 233] on icon at bounding box center [566, 243] width 27 height 29
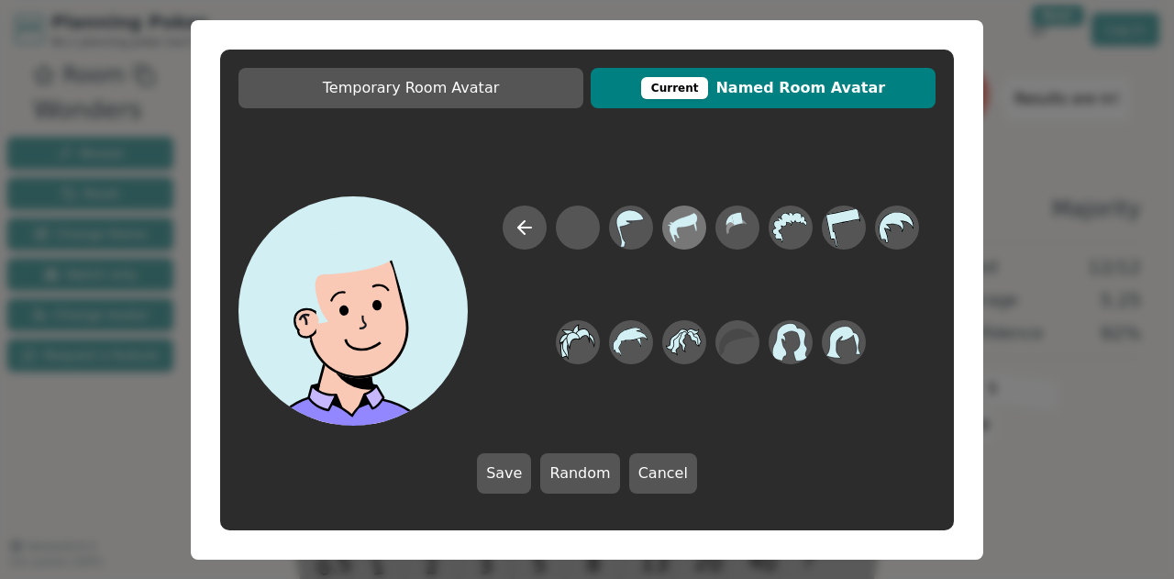
click at [677, 234] on icon at bounding box center [676, 232] width 7 height 11
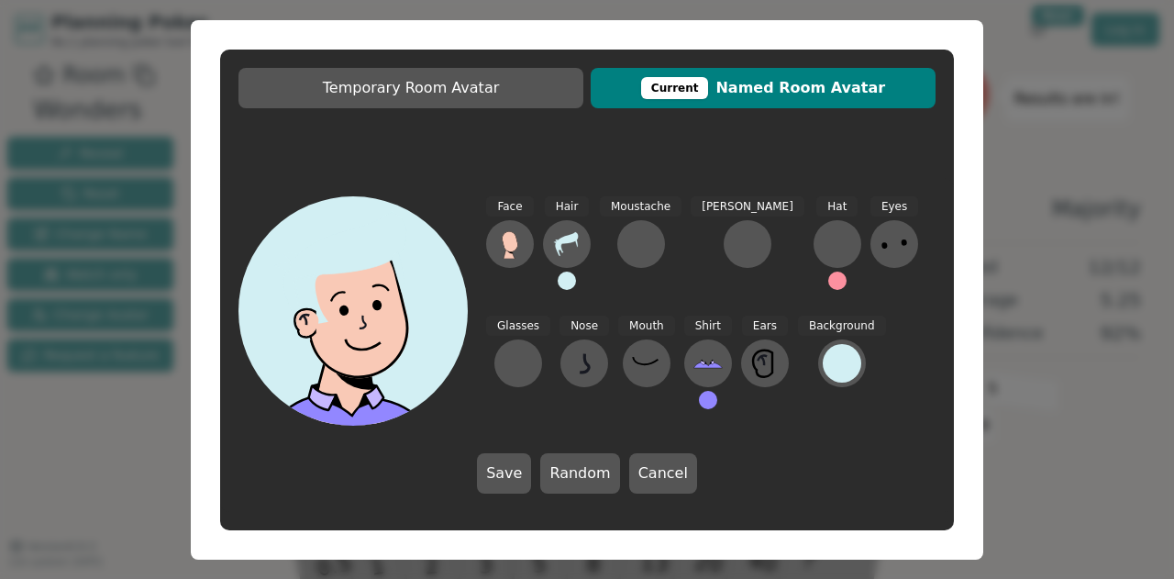
click at [562, 284] on button at bounding box center [567, 281] width 18 height 18
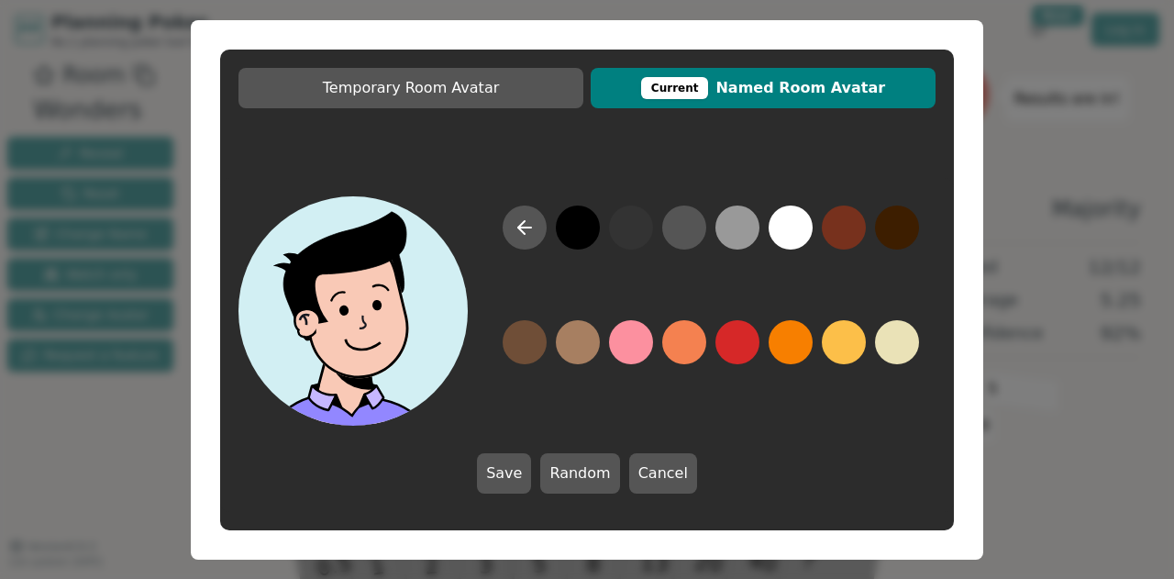
click at [576, 240] on button at bounding box center [578, 228] width 44 height 44
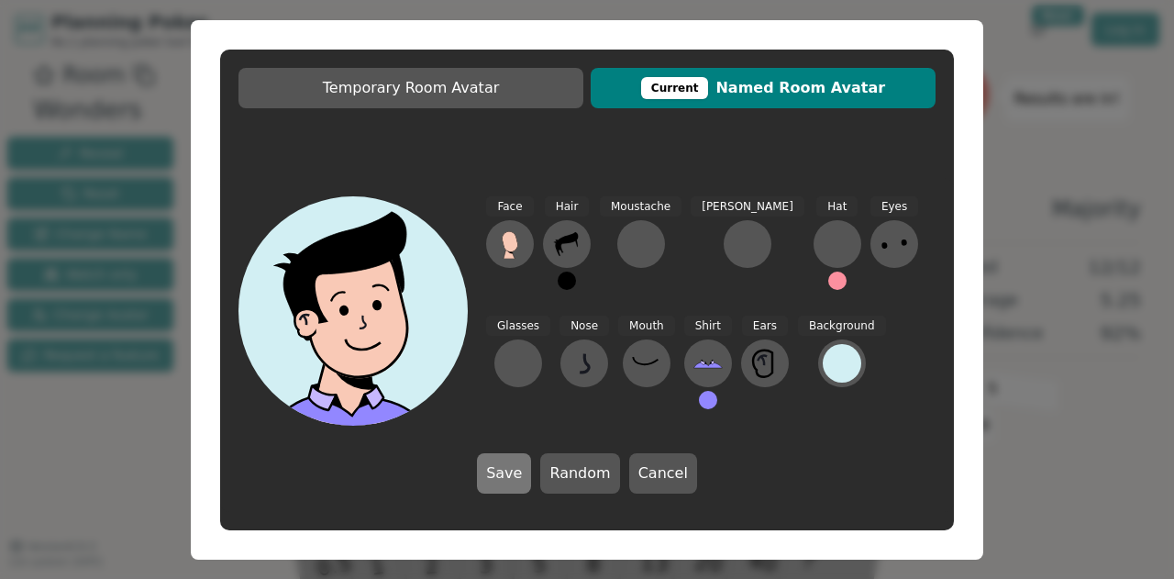
click at [509, 479] on button "Save" at bounding box center [504, 473] width 54 height 40
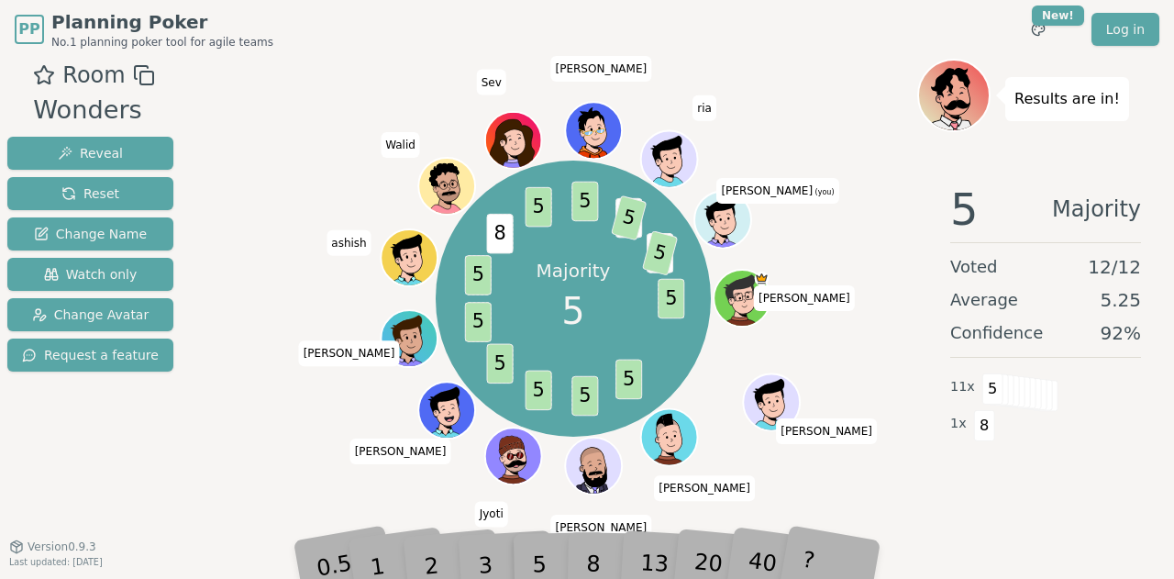
click at [740, 43] on div "PP Planning Poker No.1 planning poker tool for agile teams Toggle theme New! Lo…" at bounding box center [587, 29] width 1145 height 59
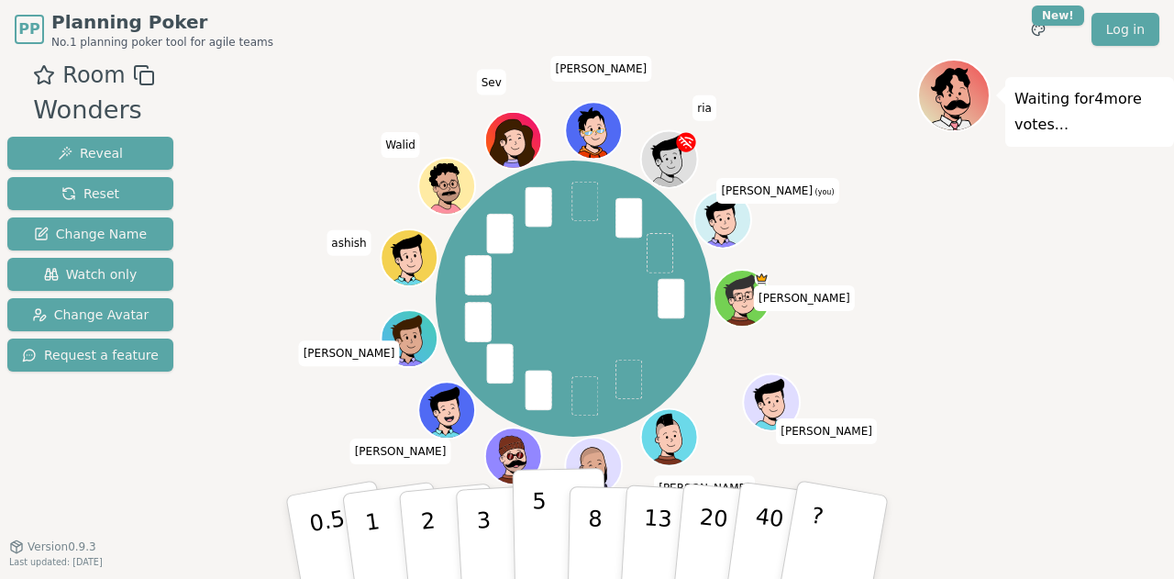
click at [525, 511] on button "5" at bounding box center [560, 537] width 95 height 139
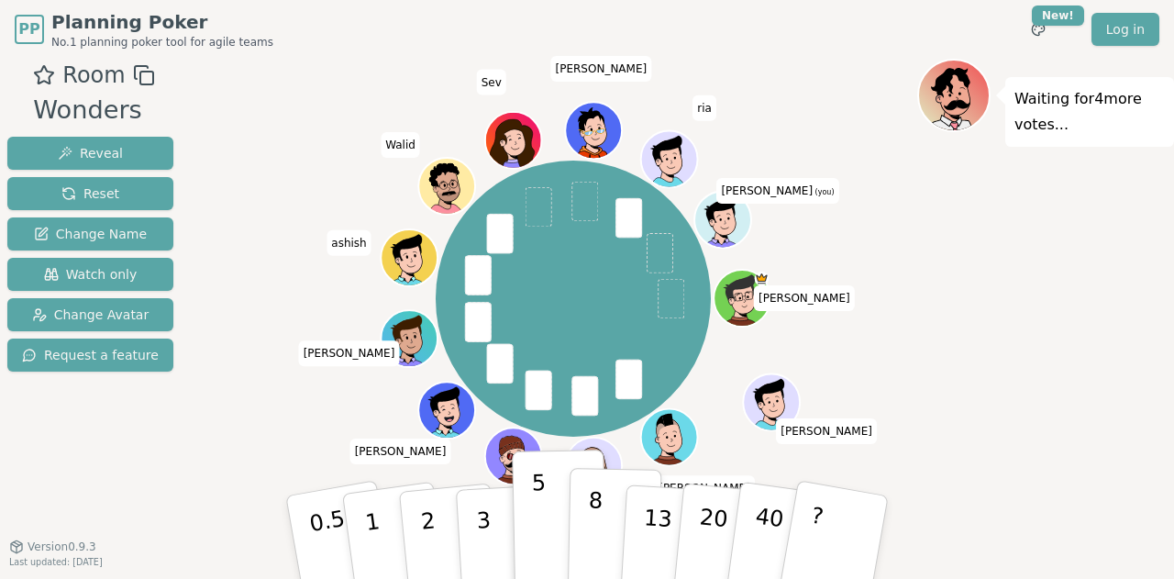
click at [601, 542] on button "8" at bounding box center [615, 537] width 95 height 139
click at [532, 512] on p "5" at bounding box center [540, 537] width 16 height 99
drag, startPoint x: 888, startPoint y: 284, endPoint x: 1080, endPoint y: 295, distance: 192.1
click at [1080, 295] on div "Waiting for 2 more votes..." at bounding box center [1046, 311] width 257 height 505
